Goal: Check status

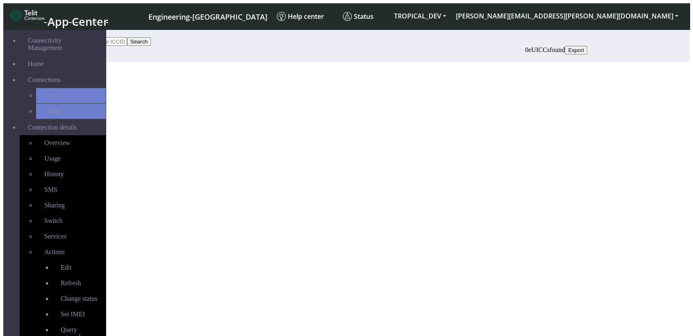
scroll to position [33, 0]
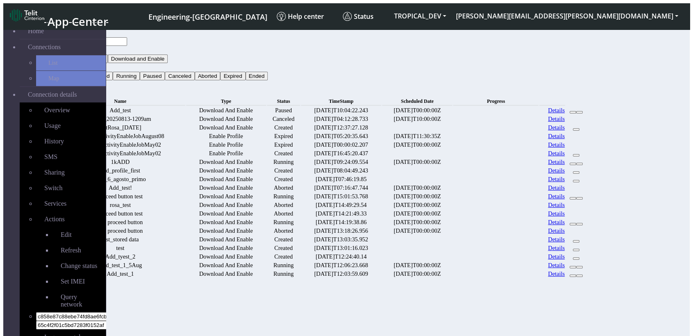
click at [77, 63] on button "Status" at bounding box center [66, 67] width 22 height 9
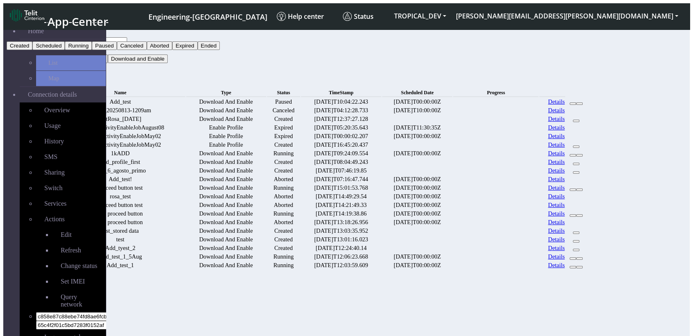
click at [127, 37] on input "text" at bounding box center [91, 41] width 73 height 9
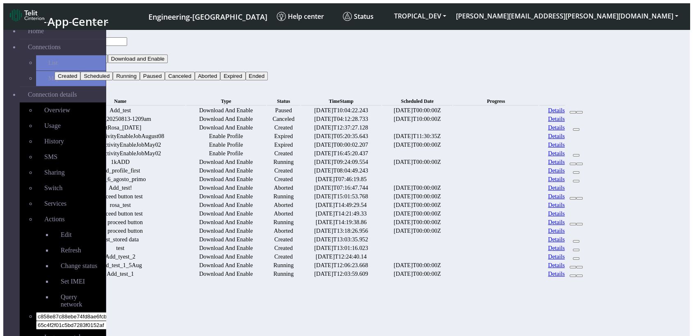
click at [77, 63] on button "Status" at bounding box center [66, 67] width 22 height 9
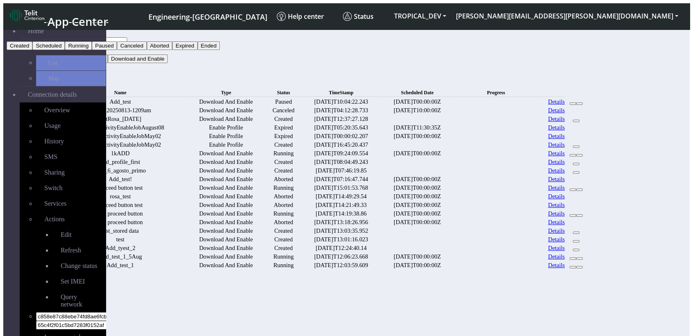
click at [539, 98] on td at bounding box center [495, 102] width 85 height 8
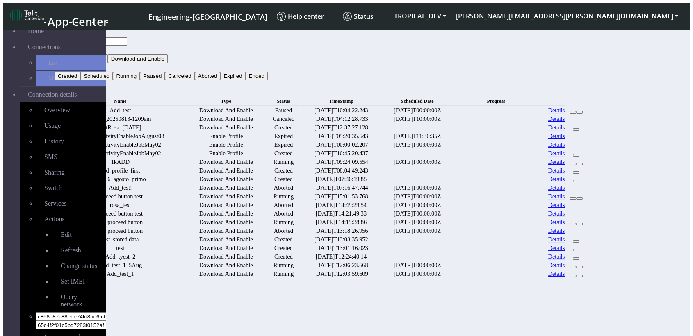
click at [565, 107] on link "Details" at bounding box center [556, 110] width 17 height 7
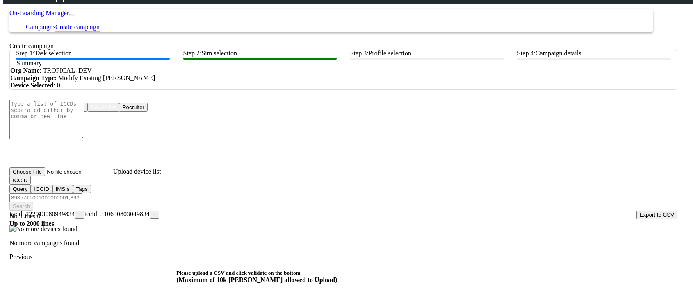
scroll to position [80, 0]
